Goal: Browse casually: Explore the website without a specific task or goal

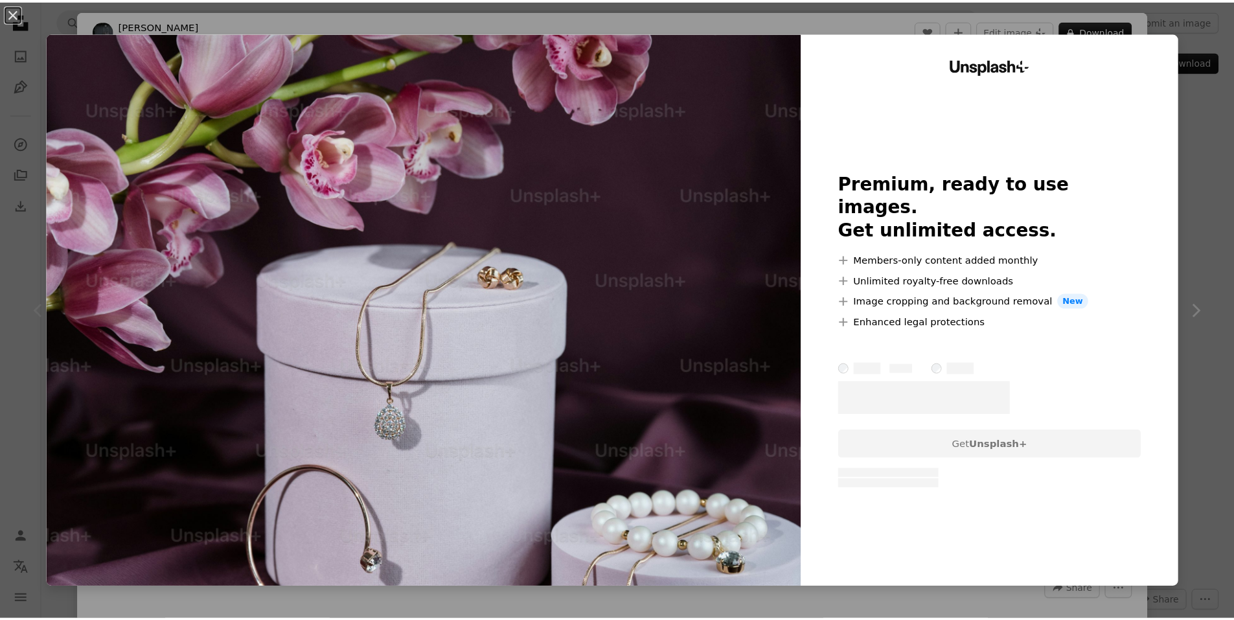
scroll to position [1231, 0]
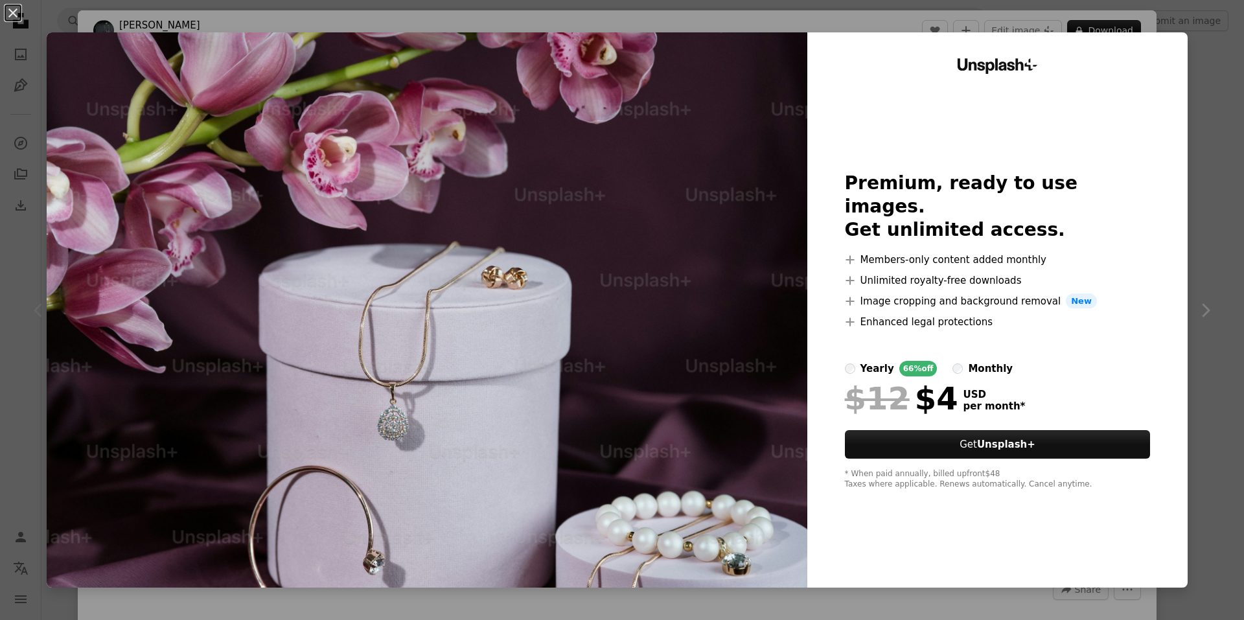
click at [1204, 40] on div "An X shape Unsplash+ Premium, ready to use images. Get unlimited access. A plus…" at bounding box center [622, 310] width 1244 height 620
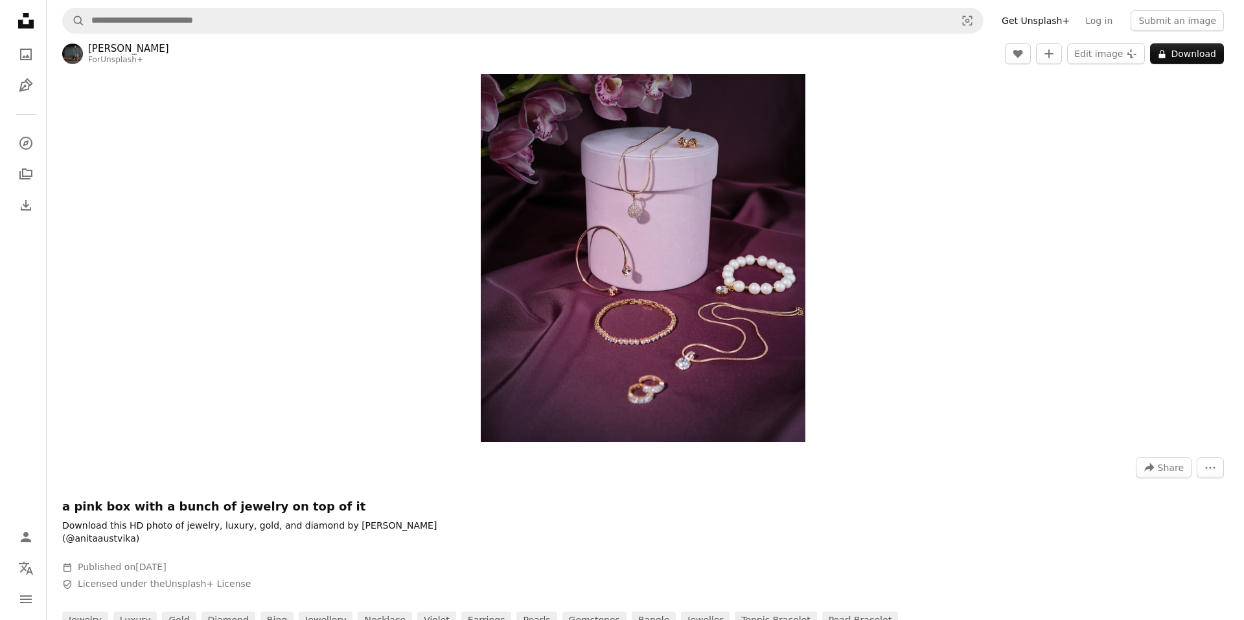
scroll to position [130, 0]
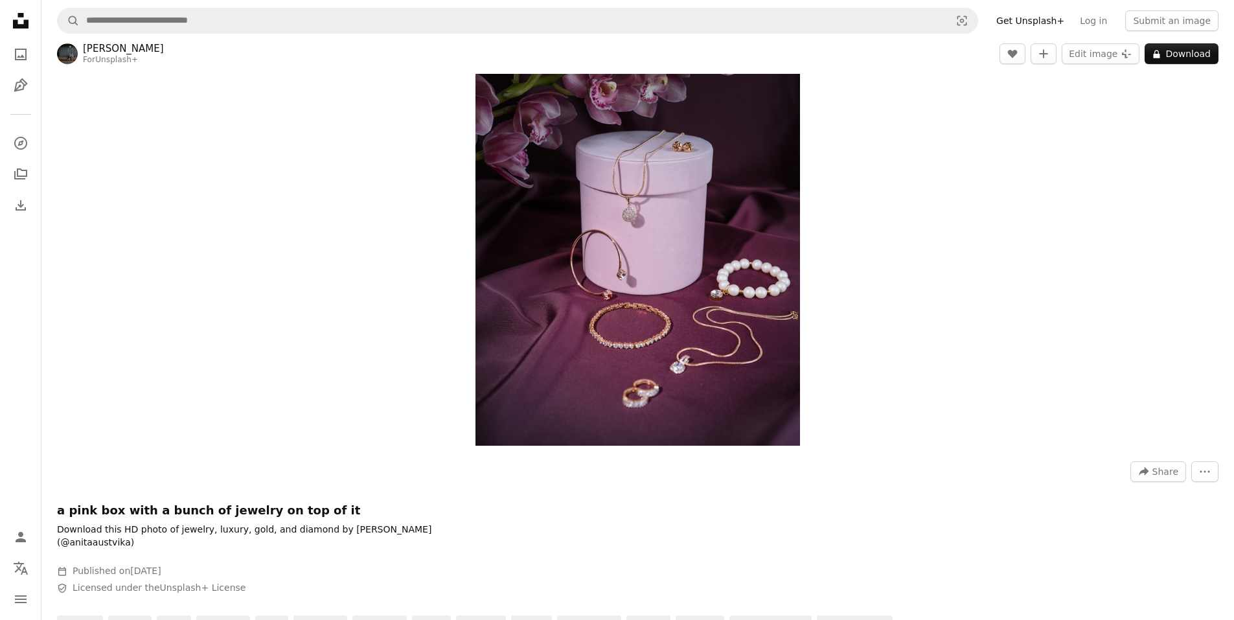
click at [720, 369] on img "Zoom in on this image" at bounding box center [638, 202] width 325 height 487
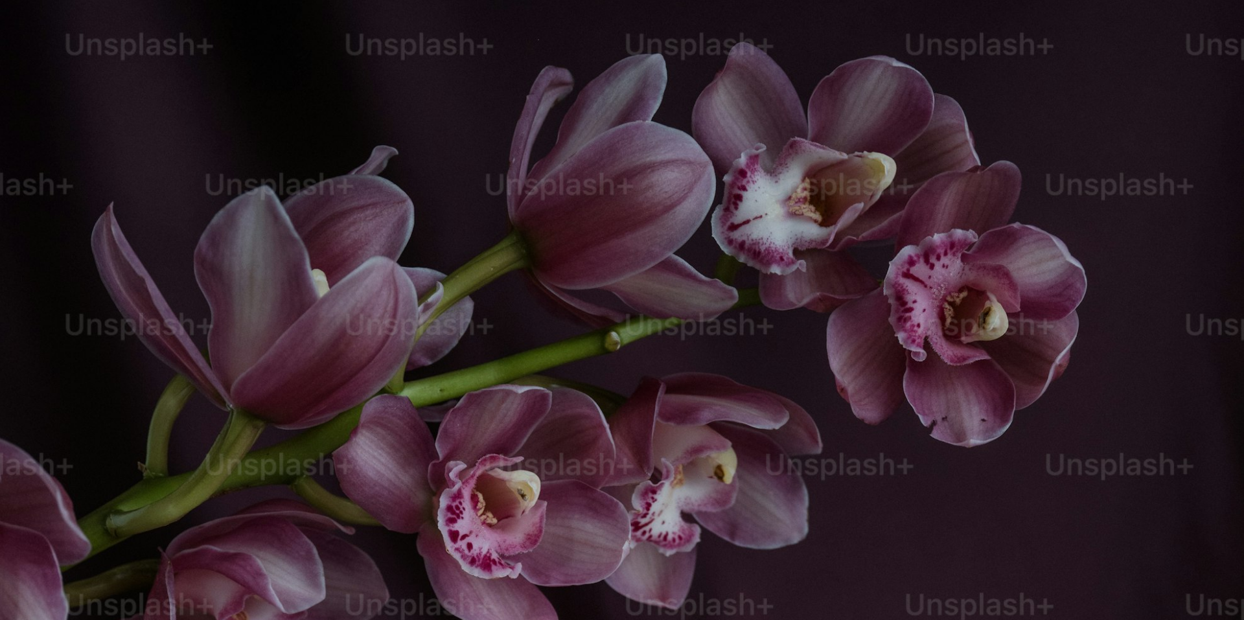
scroll to position [610, 0]
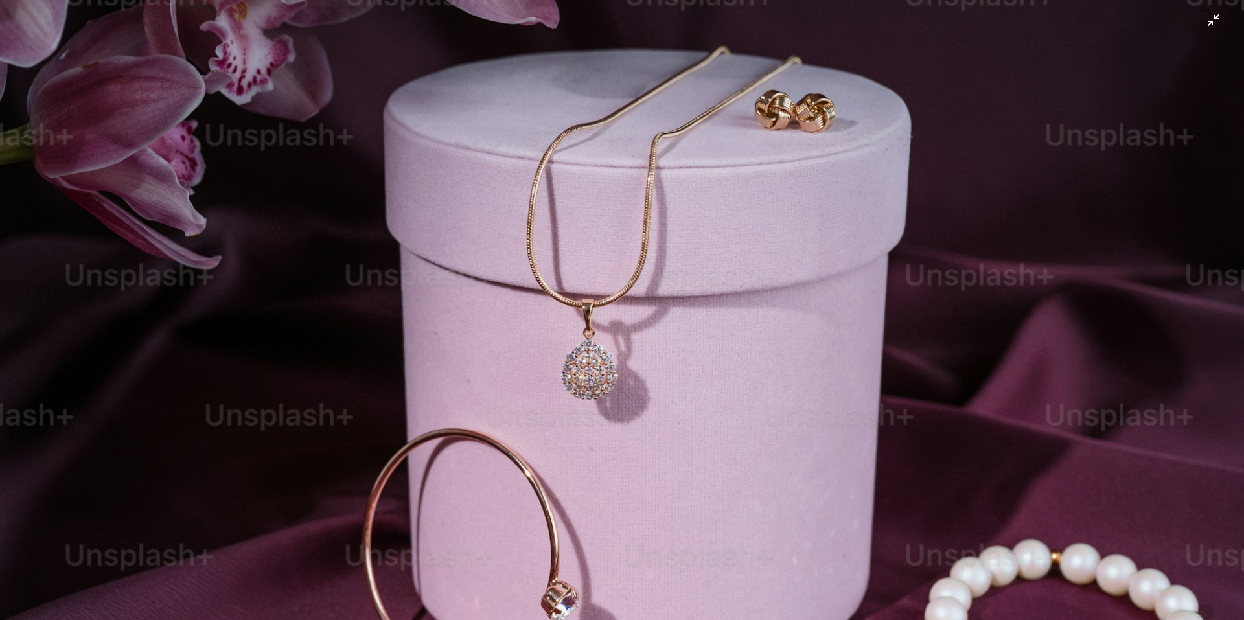
click at [720, 369] on img "Zoom out on this image" at bounding box center [621, 324] width 1245 height 1868
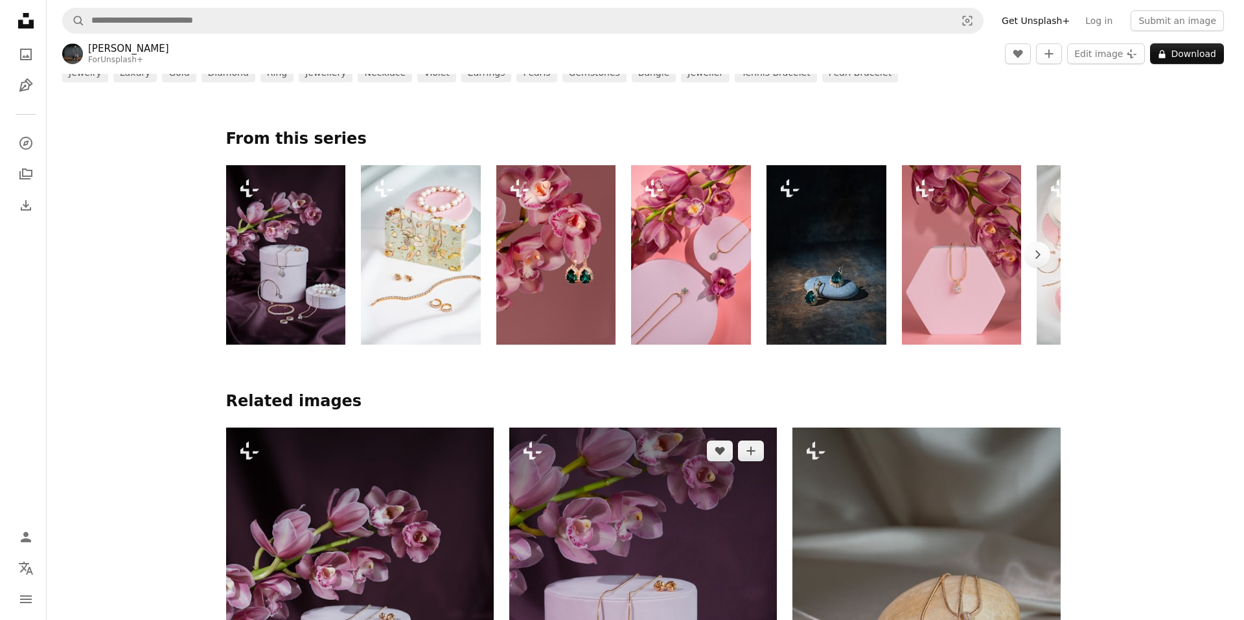
scroll to position [866, 0]
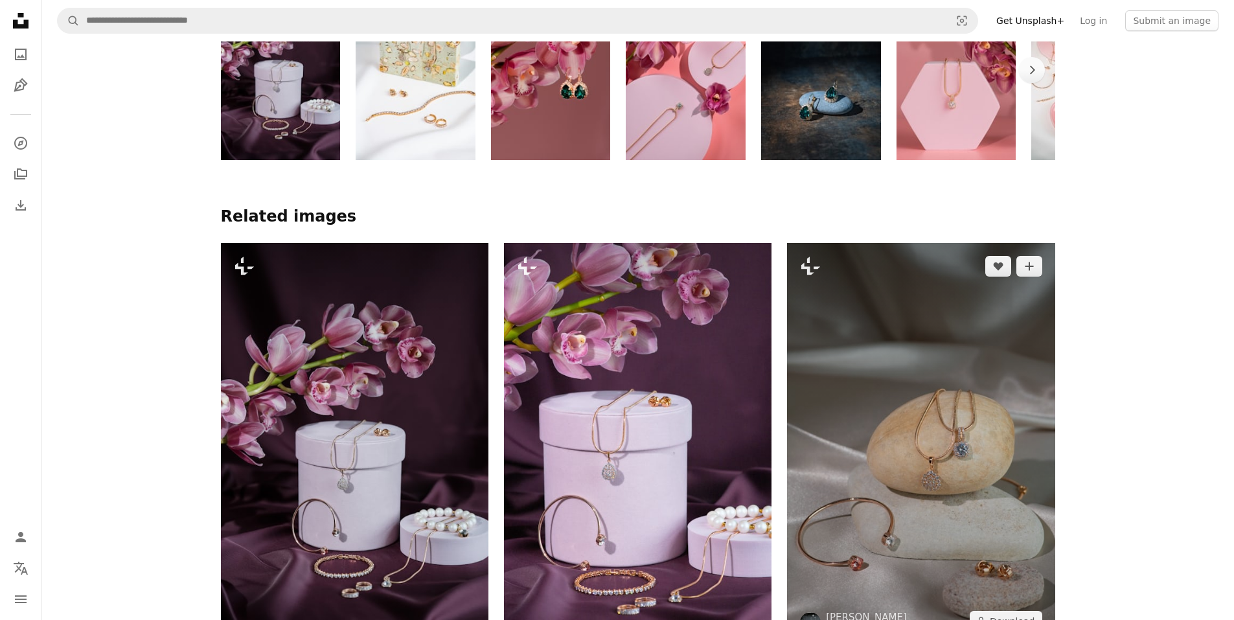
click at [952, 331] on img at bounding box center [921, 444] width 268 height 402
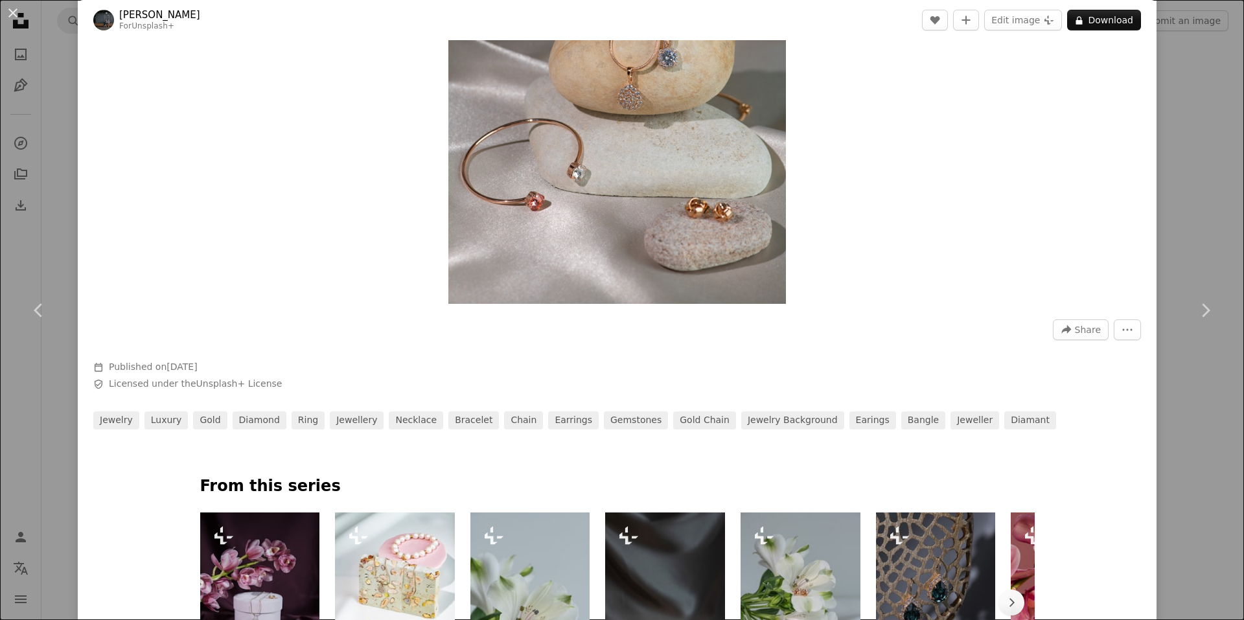
scroll to position [324, 0]
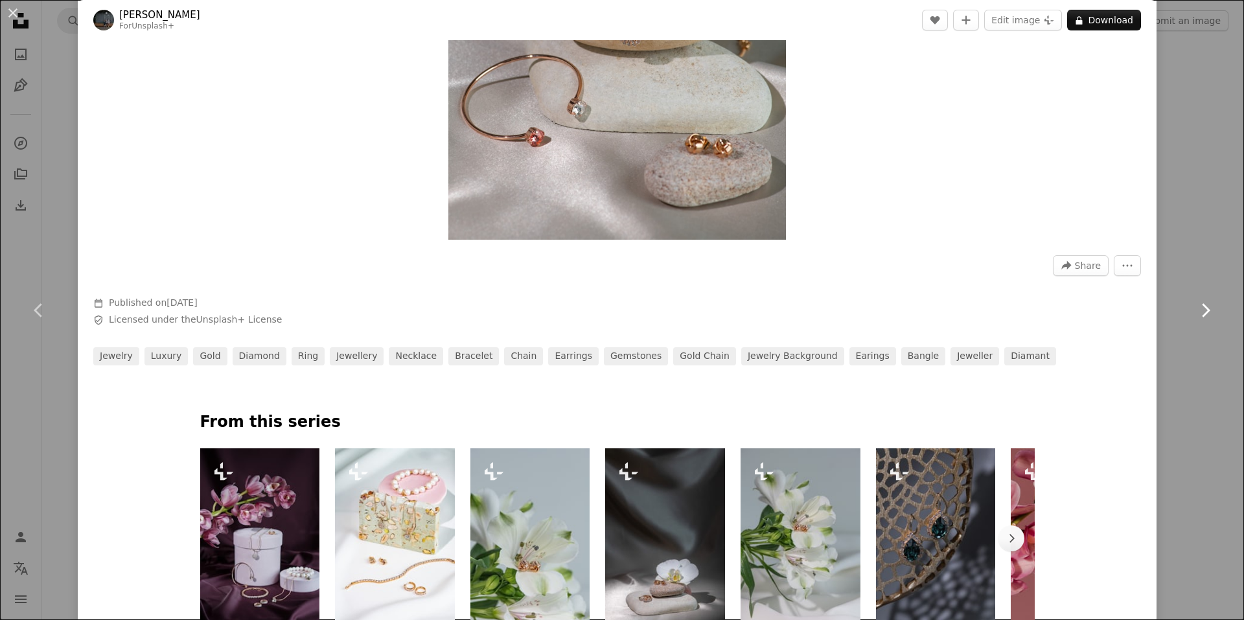
click at [1191, 282] on link "Chevron right" at bounding box center [1205, 310] width 78 height 124
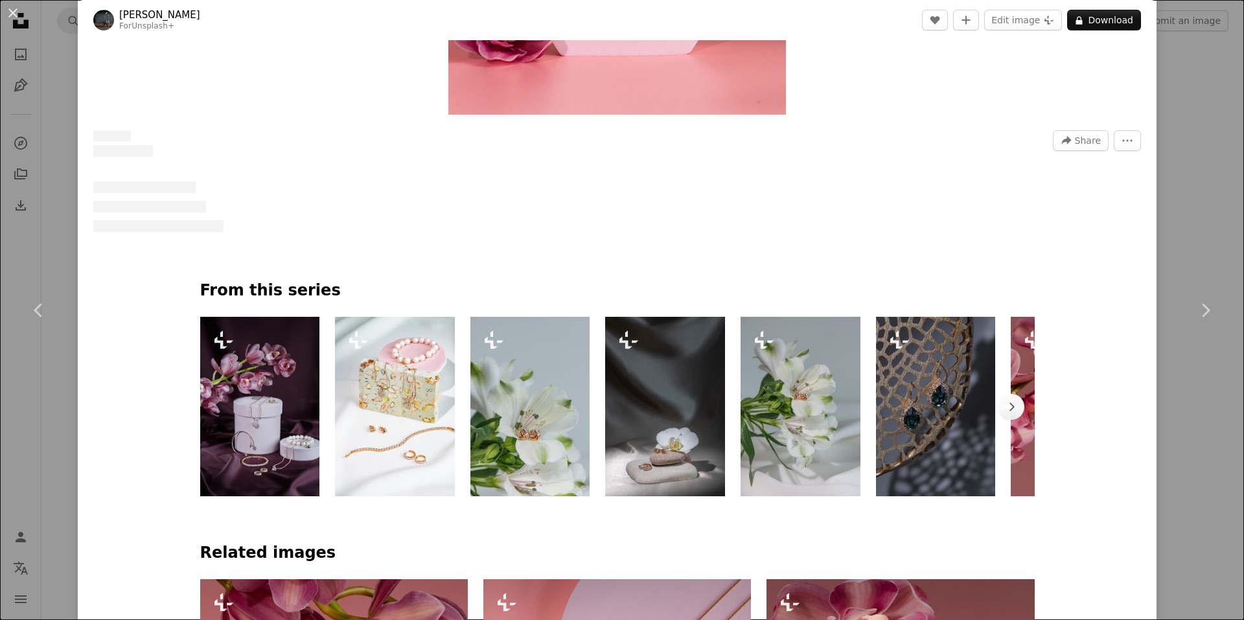
scroll to position [640, 0]
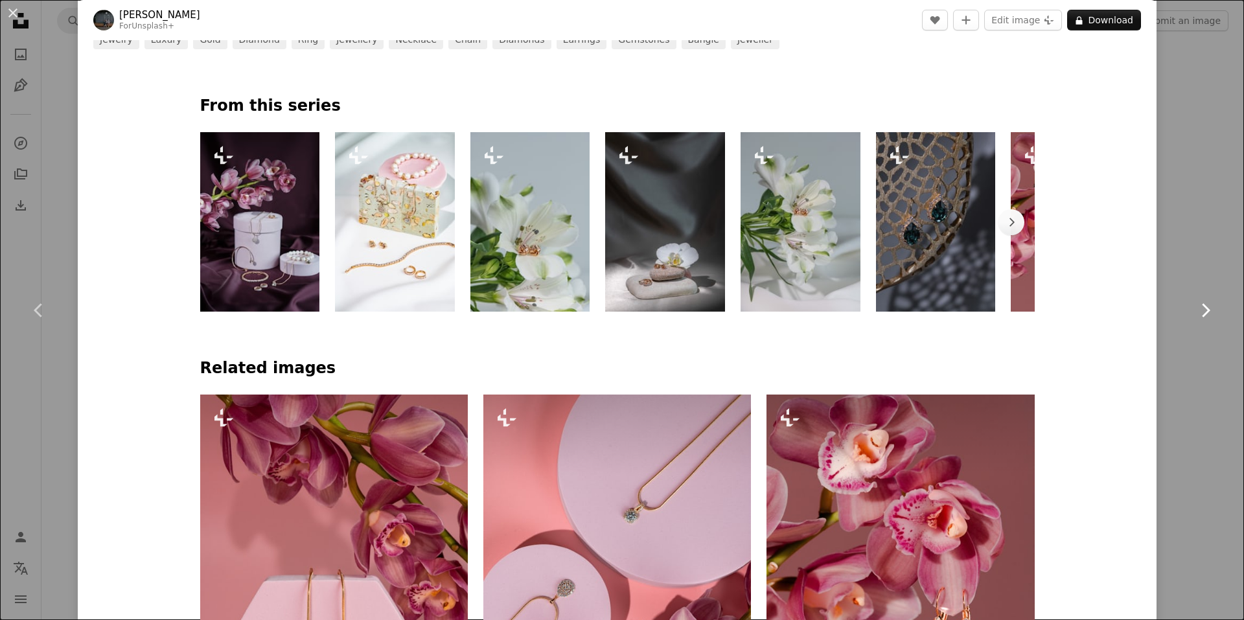
click at [1195, 312] on icon "Chevron right" at bounding box center [1205, 310] width 21 height 21
